Goal: Information Seeking & Learning: Learn about a topic

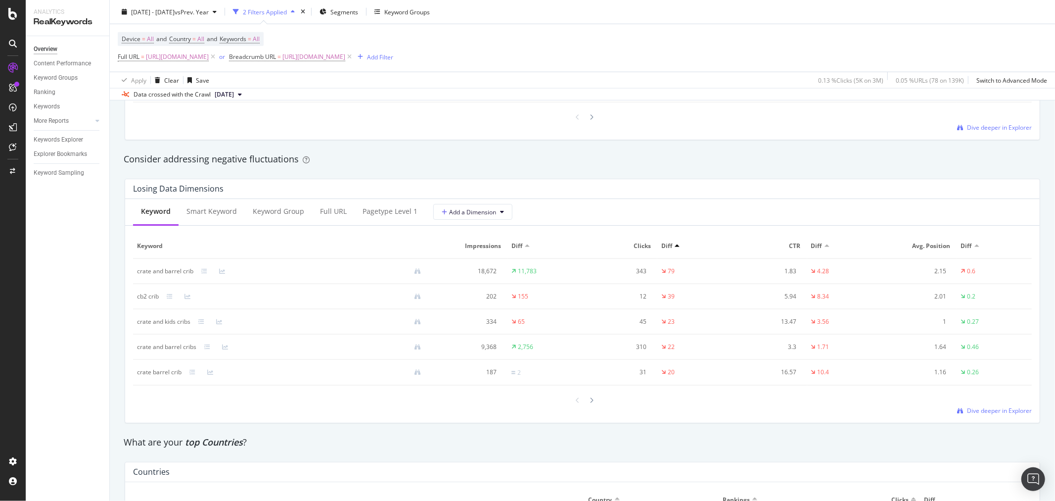
scroll to position [879, 0]
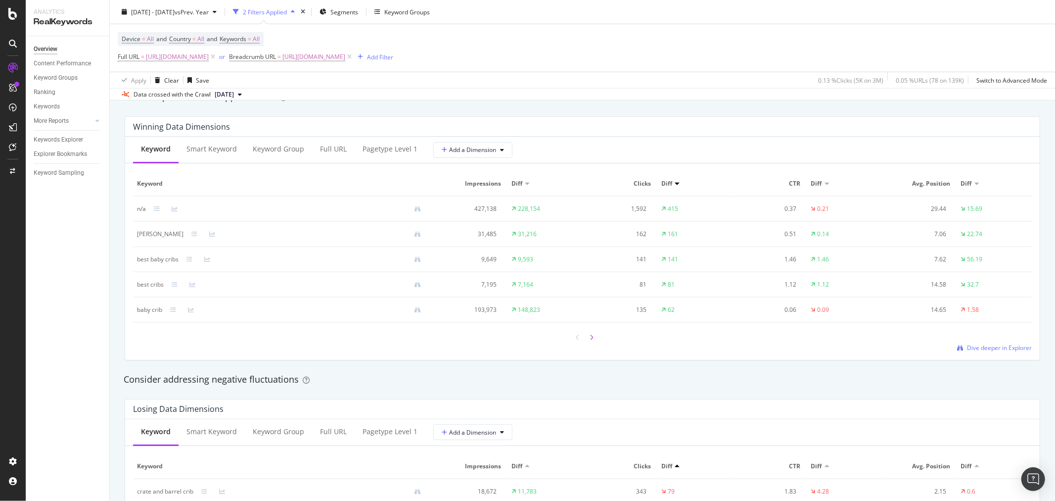
click at [590, 339] on icon at bounding box center [592, 337] width 4 height 6
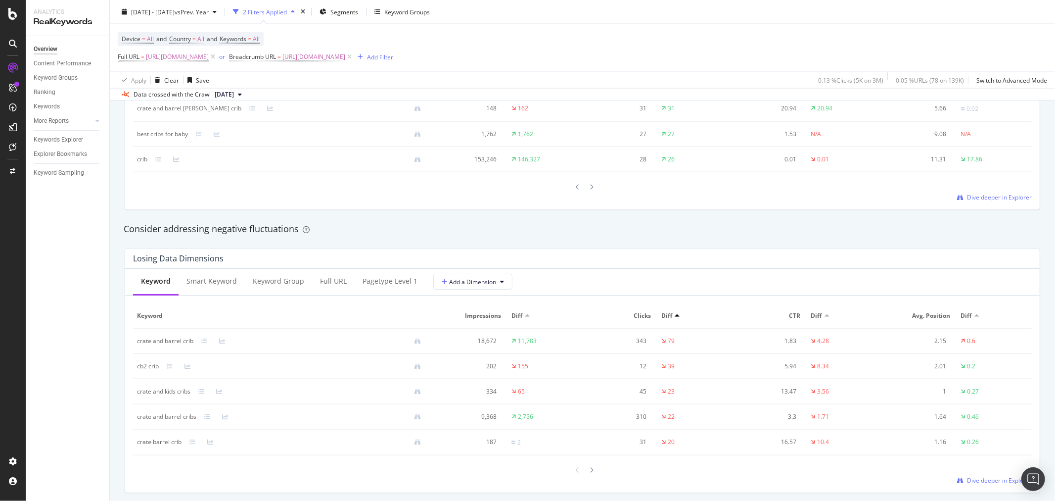
scroll to position [1044, 0]
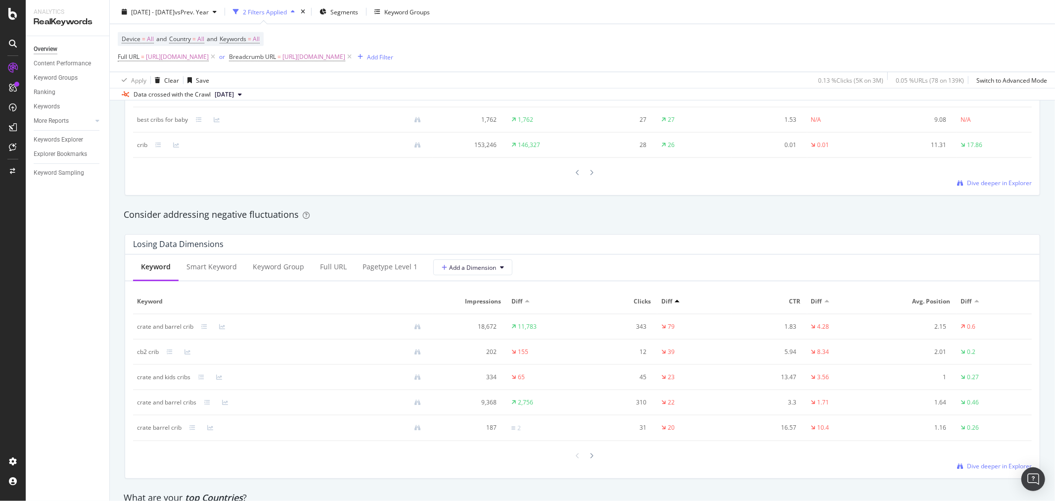
drag, startPoint x: 462, startPoint y: 218, endPoint x: 458, endPoint y: 214, distance: 5.3
click at [460, 215] on div "Consider addressing negative fluctuations" at bounding box center [583, 214] width 918 height 13
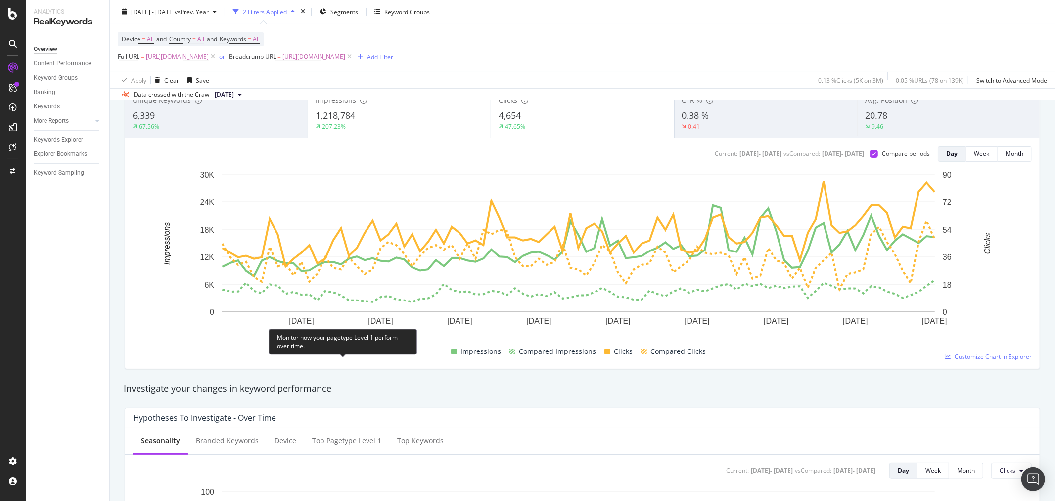
scroll to position [0, 0]
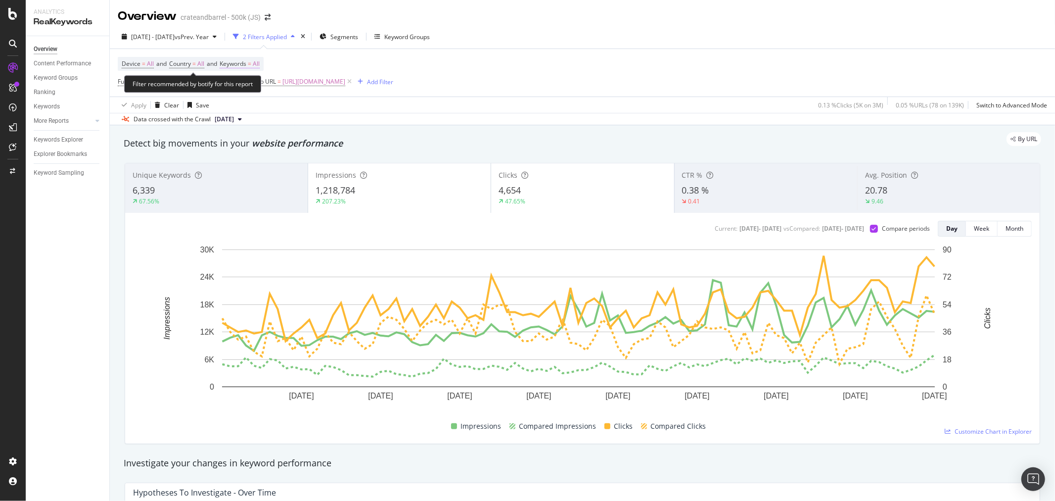
click at [259, 66] on span "All" at bounding box center [256, 64] width 7 height 14
click at [249, 88] on icon "button" at bounding box center [251, 88] width 4 height 6
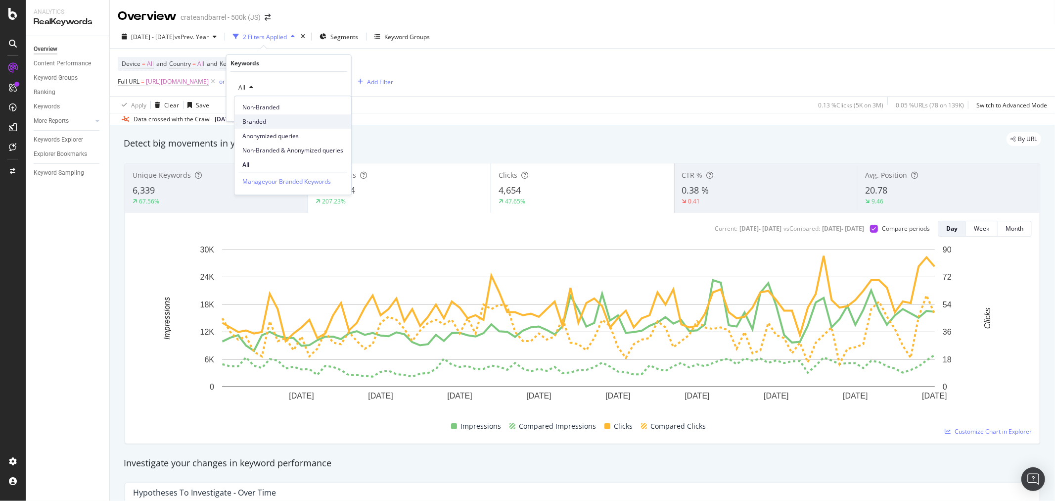
click at [255, 116] on div "Branded" at bounding box center [292, 121] width 117 height 14
click at [336, 109] on div "Apply" at bounding box center [335, 108] width 15 height 8
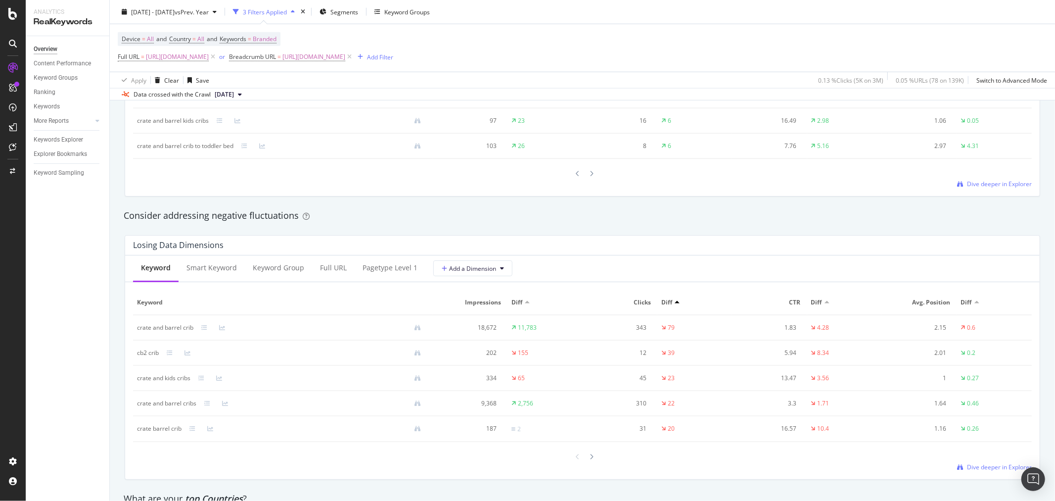
scroll to position [1044, 0]
click at [170, 350] on icon at bounding box center [170, 351] width 6 height 6
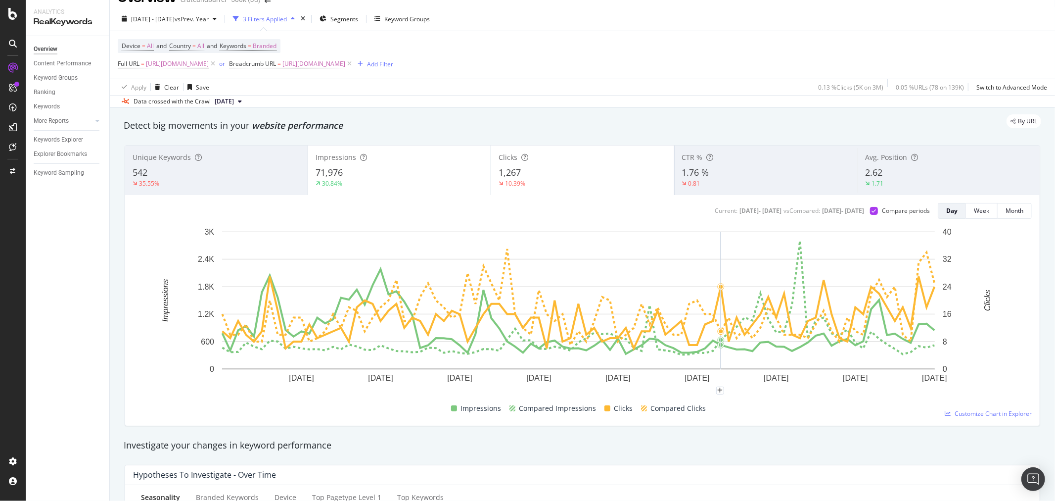
scroll to position [0, 0]
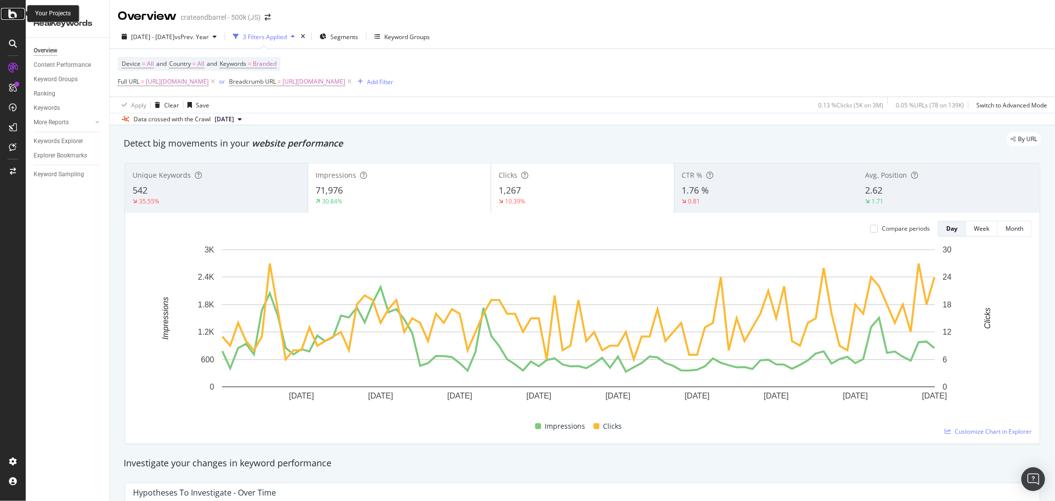
click at [15, 8] on icon at bounding box center [12, 14] width 9 height 12
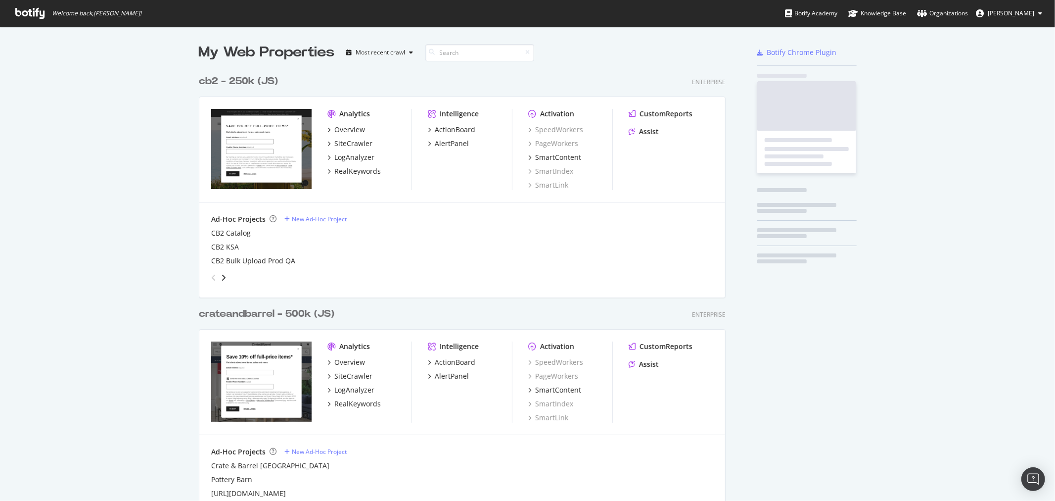
scroll to position [492, 1039]
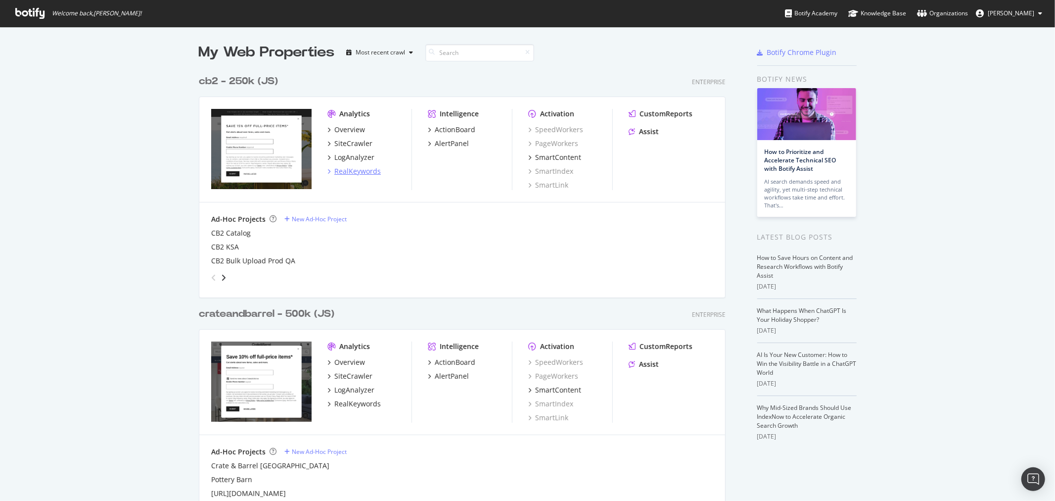
click at [360, 173] on div "RealKeywords" at bounding box center [357, 171] width 46 height 10
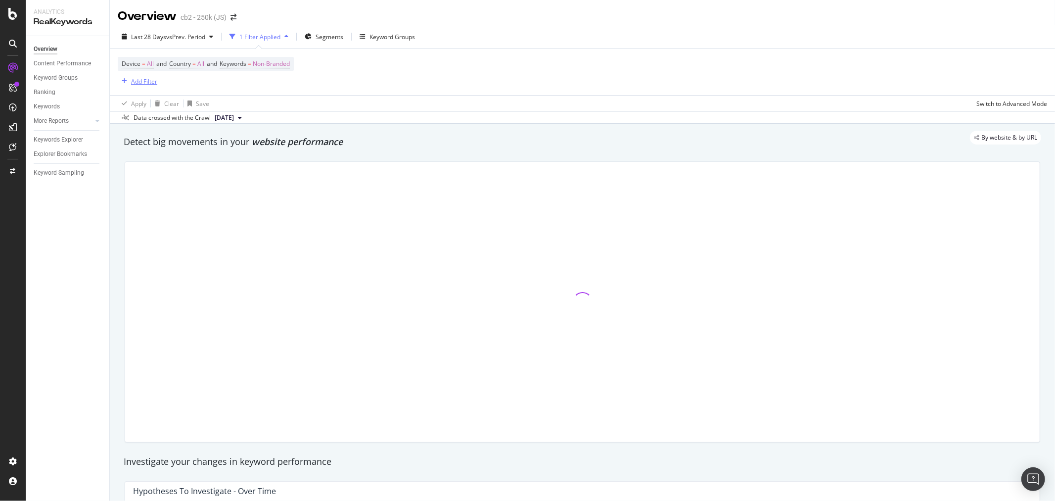
click at [147, 82] on div "Add Filter" at bounding box center [144, 81] width 26 height 8
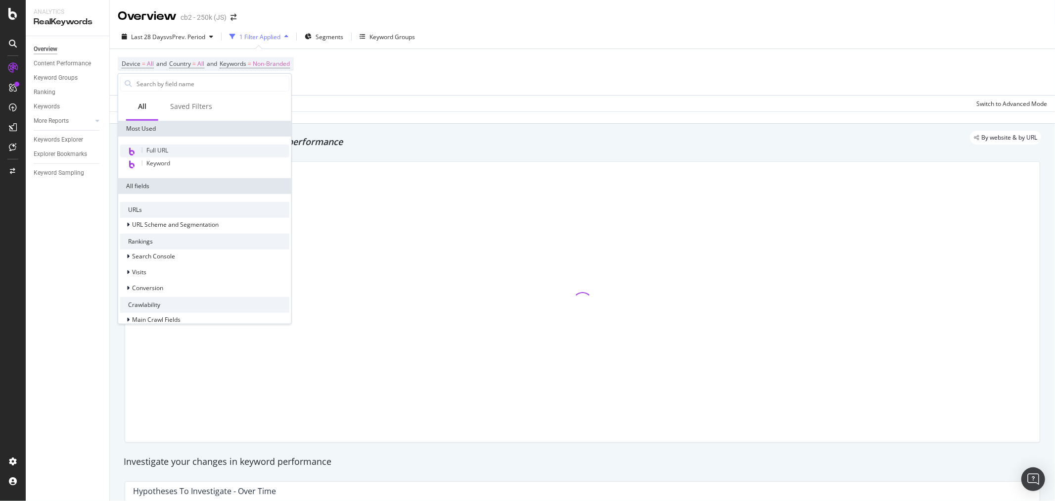
click at [155, 147] on span "Full URL" at bounding box center [157, 150] width 22 height 8
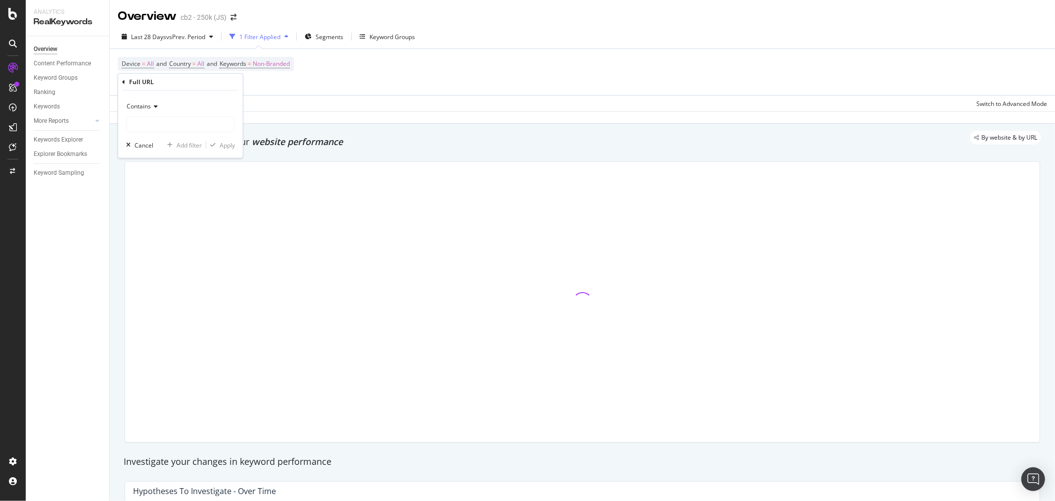
click at [153, 106] on icon at bounding box center [154, 106] width 7 height 6
click at [155, 125] on div "Equal to" at bounding box center [182, 126] width 106 height 13
click at [163, 122] on input "text" at bounding box center [181, 124] width 108 height 16
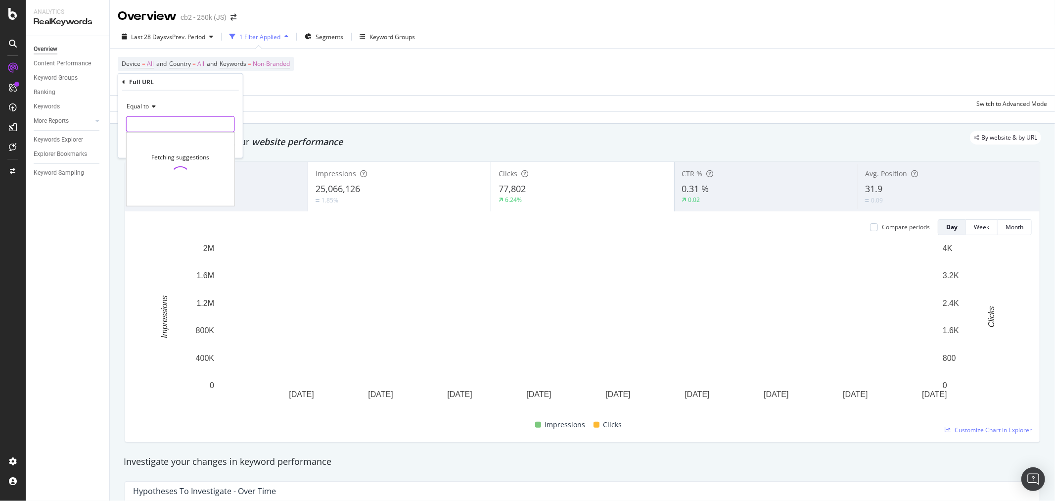
paste input "https://www.cb2.com/cb2-kids"
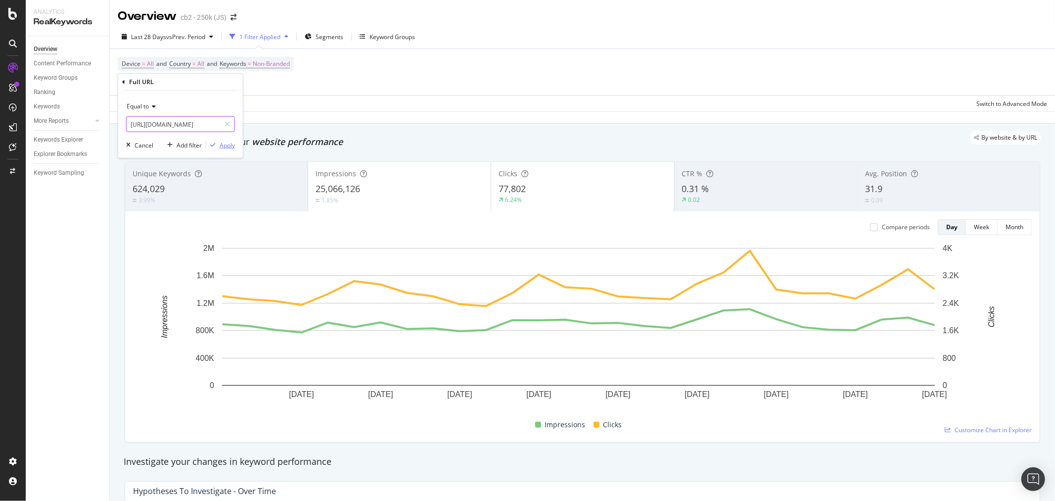
type input "https://www.cb2.com/cb2-kids"
click at [232, 143] on div "Apply" at bounding box center [227, 144] width 15 height 8
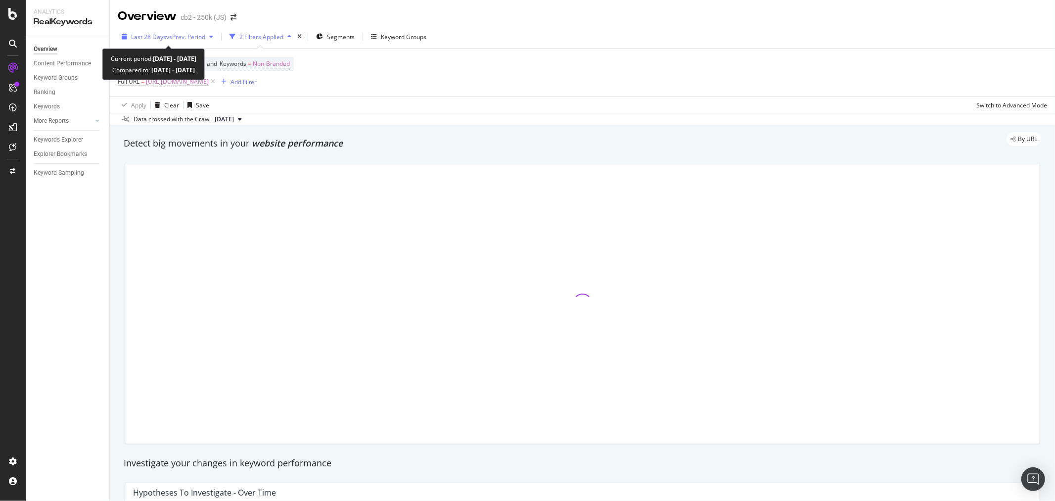
click at [172, 40] on span "vs Prev. Period" at bounding box center [185, 37] width 39 height 8
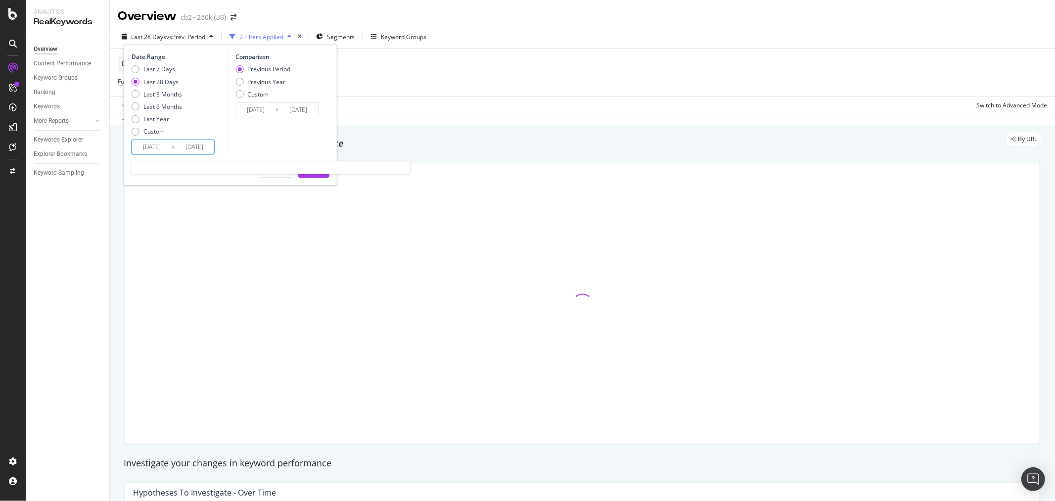
click at [156, 150] on input "2025/08/12" at bounding box center [152, 147] width 40 height 14
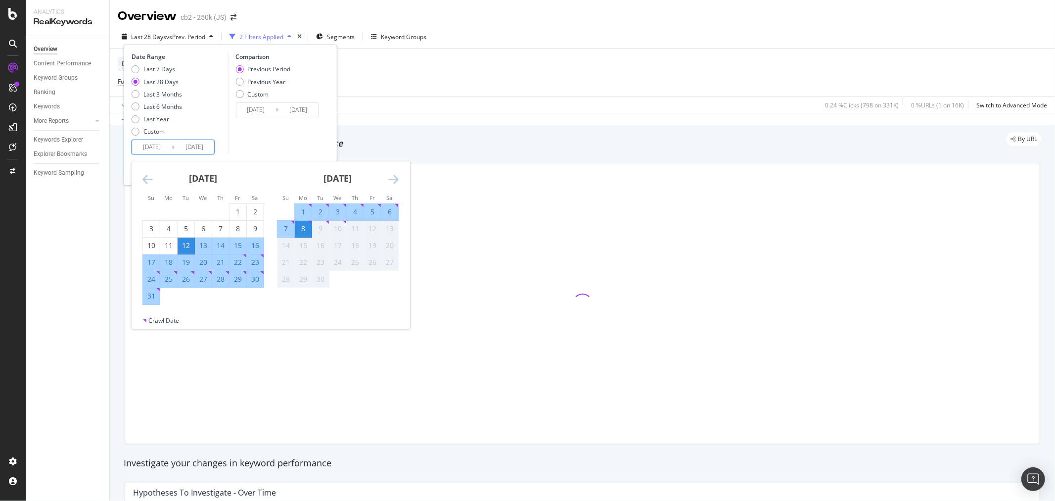
click at [144, 179] on icon "Move backward to switch to the previous month." at bounding box center [147, 179] width 10 height 12
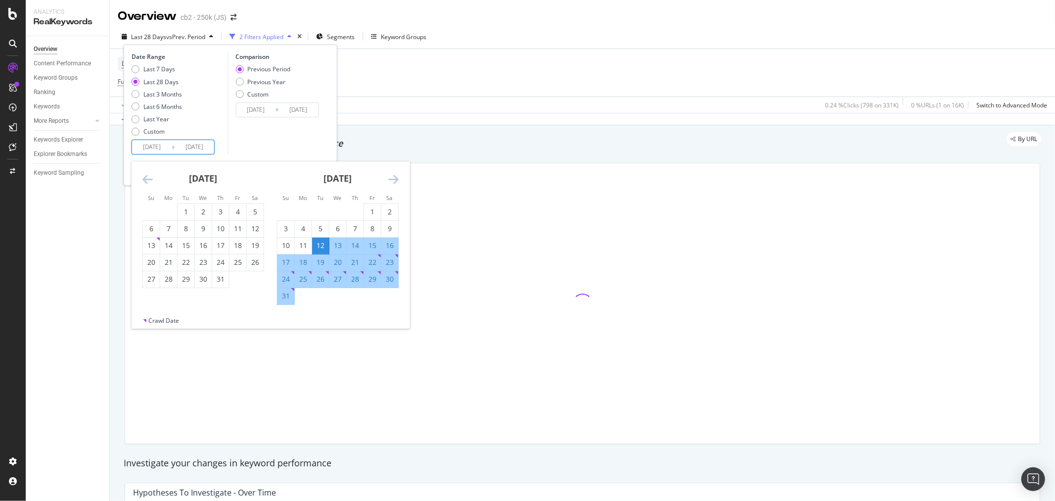
click at [143, 179] on icon "Move backward to switch to the previous month." at bounding box center [147, 179] width 10 height 12
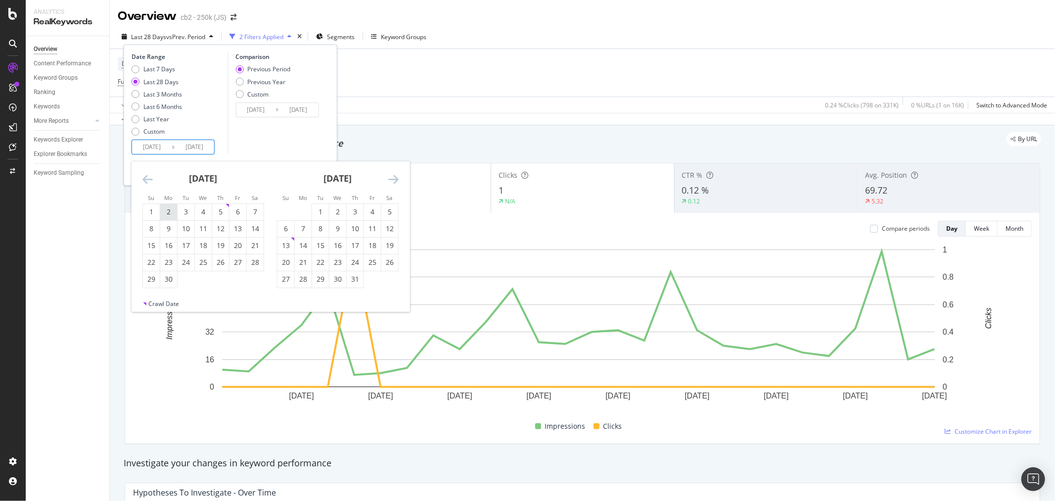
click at [163, 211] on div "2" at bounding box center [168, 212] width 17 height 10
type input "2025/06/02"
type input "2025/02/23"
type input "2025/06/01"
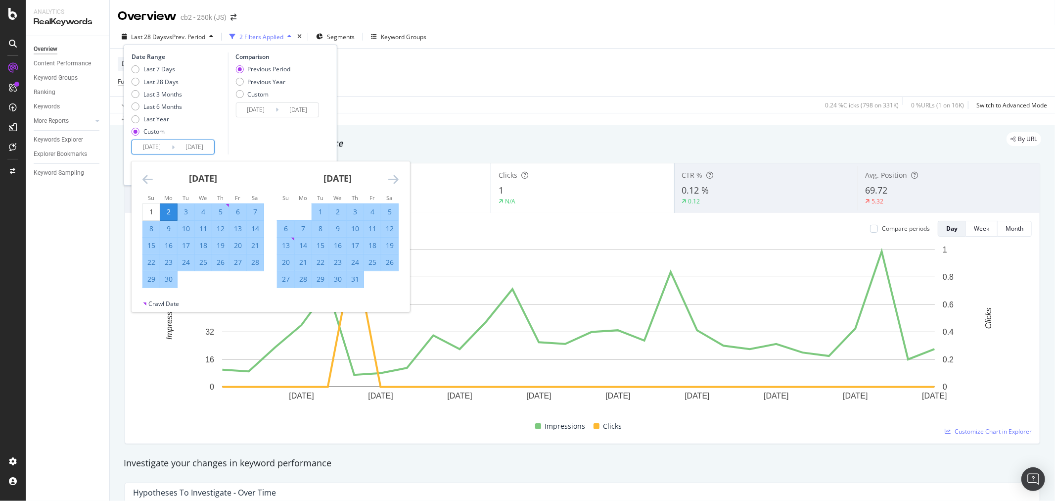
click at [387, 177] on div "July 2025" at bounding box center [338, 182] width 122 height 42
click at [391, 176] on icon "Move forward to switch to the next month." at bounding box center [393, 179] width 10 height 12
click at [284, 292] on div "31" at bounding box center [285, 296] width 17 height 10
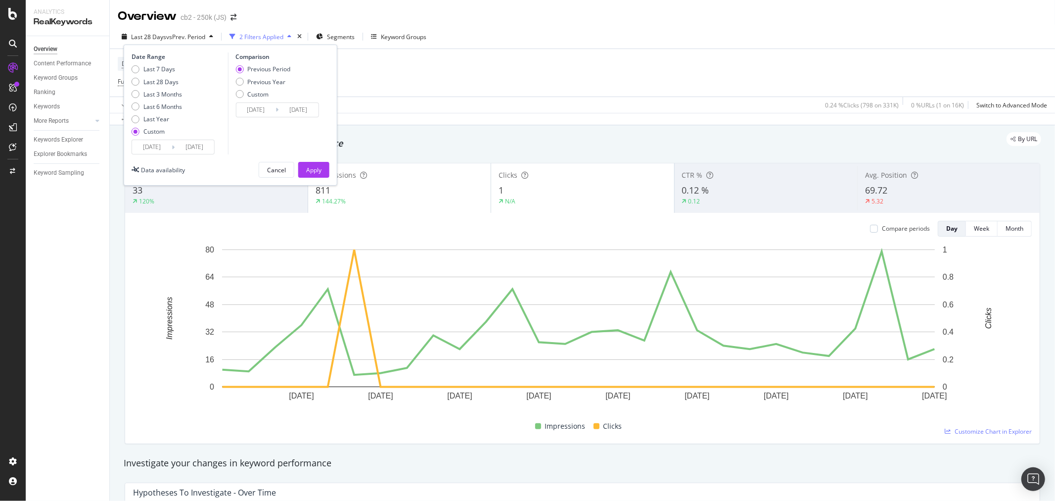
type input "2025/08/31"
click at [238, 82] on div "Previous Year" at bounding box center [239, 82] width 8 height 8
type input "2024/06/03"
type input "2024/09/01"
click at [310, 166] on div "Apply" at bounding box center [313, 170] width 15 height 8
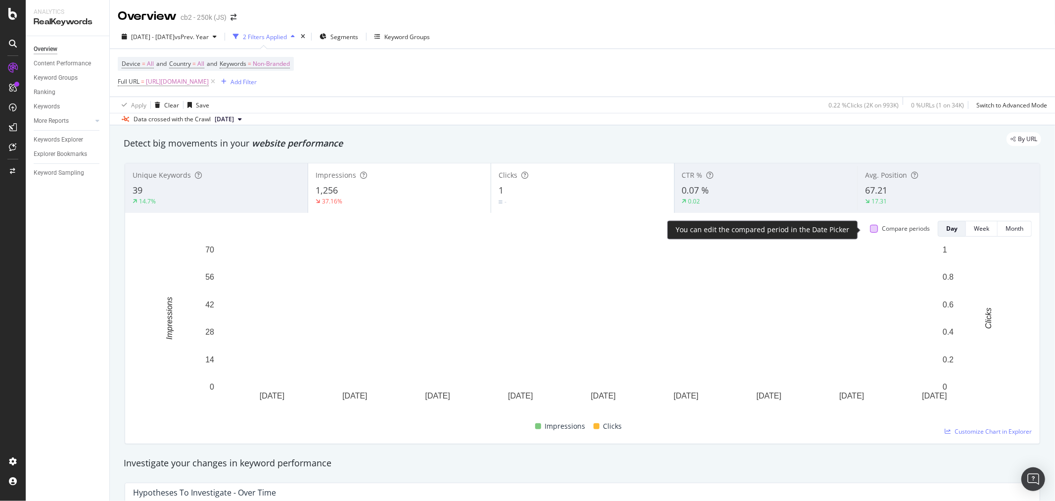
click at [870, 229] on div at bounding box center [874, 229] width 8 height 8
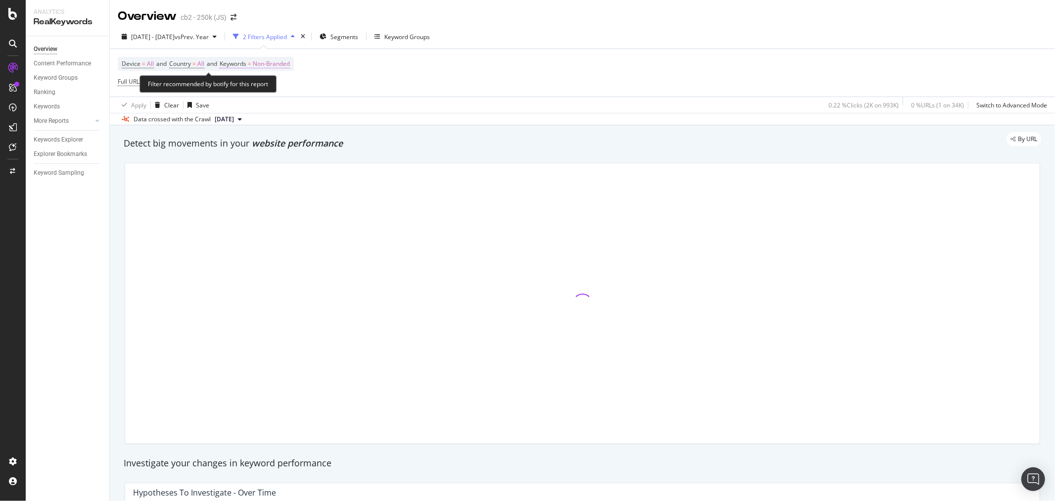
click at [288, 62] on span "Non-Branded" at bounding box center [271, 64] width 37 height 14
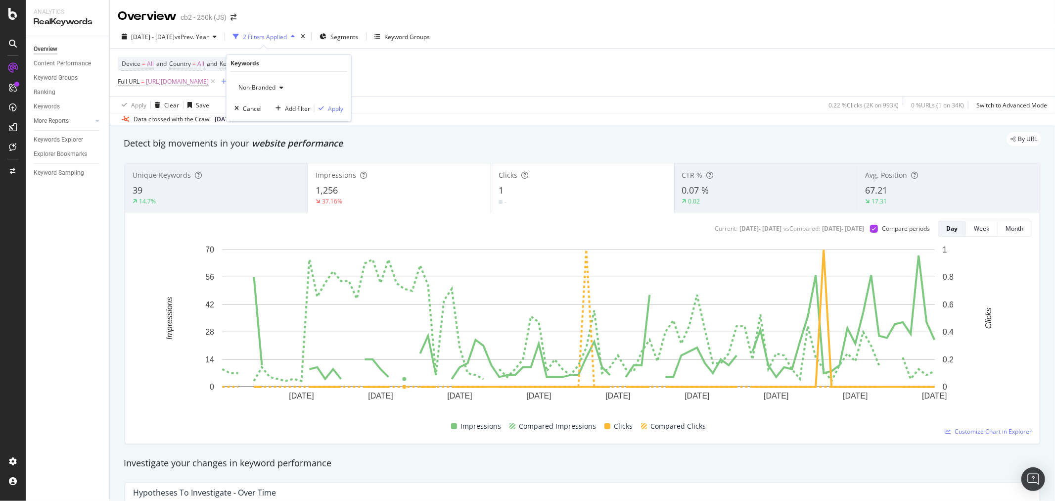
click at [269, 89] on span "Non-Branded" at bounding box center [254, 87] width 41 height 8
click at [258, 163] on span "All" at bounding box center [292, 164] width 101 height 9
click at [334, 107] on div "Apply" at bounding box center [335, 108] width 15 height 8
